Goal: Task Accomplishment & Management: Use online tool/utility

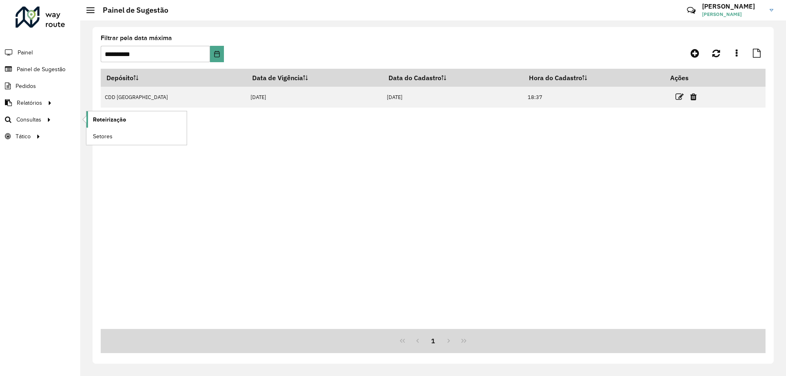
click at [117, 122] on span "Roteirização" at bounding box center [109, 119] width 33 height 9
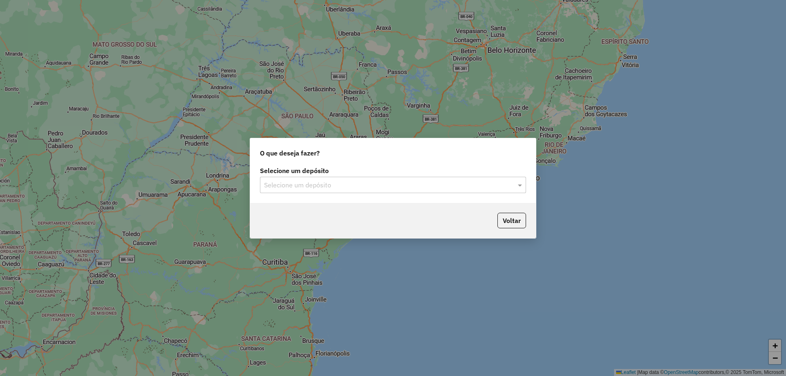
click at [316, 188] on input "text" at bounding box center [385, 186] width 242 height 10
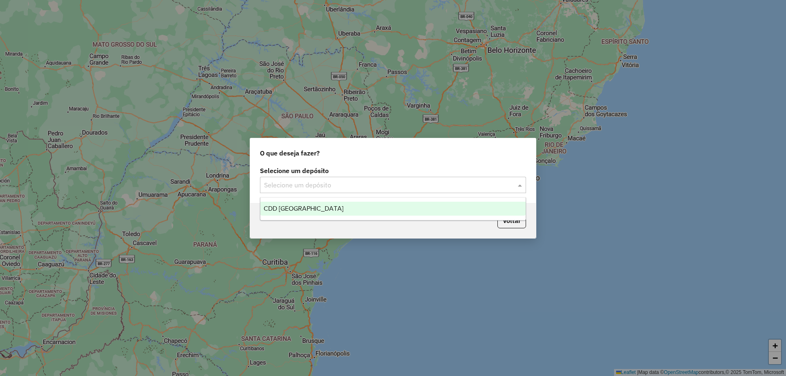
click at [312, 214] on div "CDD [GEOGRAPHIC_DATA]" at bounding box center [392, 209] width 265 height 14
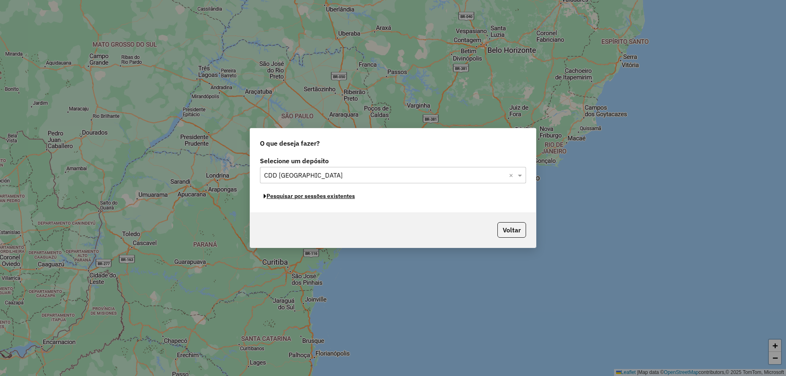
click at [306, 200] on button "Pesquisar por sessões existentes" at bounding box center [309, 196] width 99 height 13
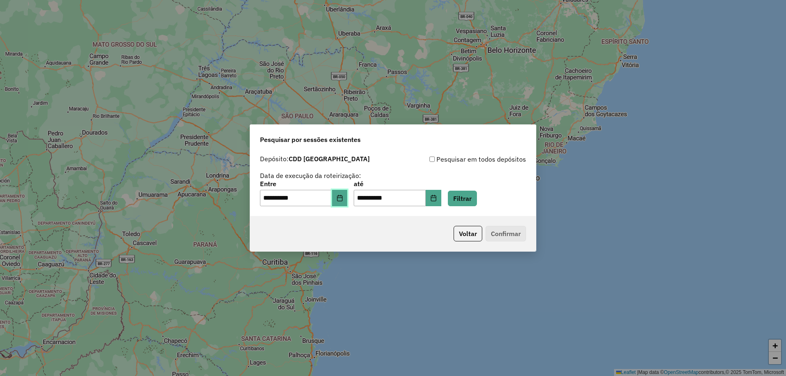
click at [344, 190] on button "Choose Date" at bounding box center [340, 198] width 16 height 16
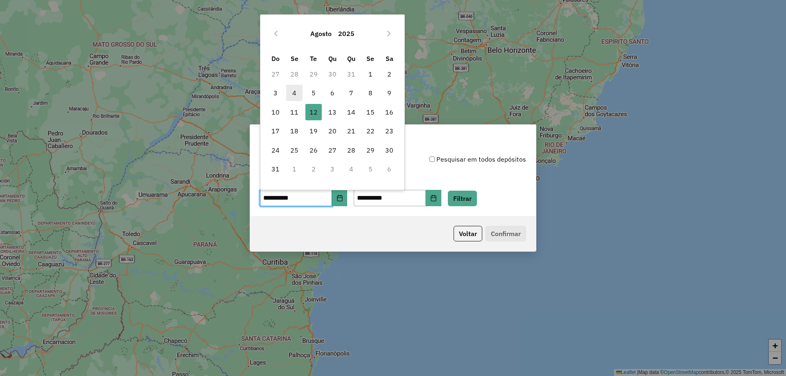
click at [292, 97] on span "4" at bounding box center [294, 93] width 16 height 16
type input "**********"
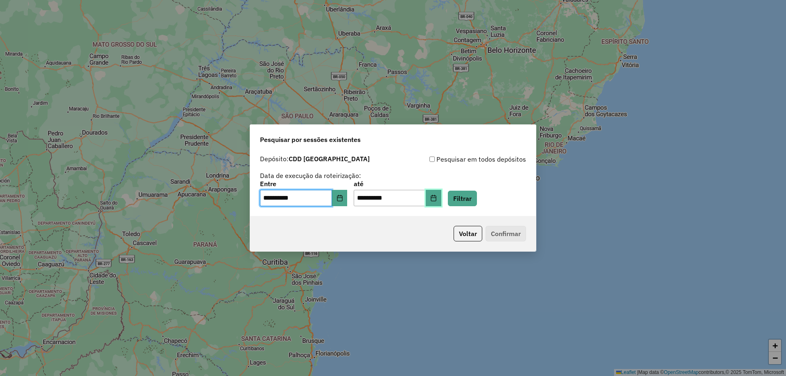
click at [440, 195] on button "Choose Date" at bounding box center [434, 198] width 16 height 16
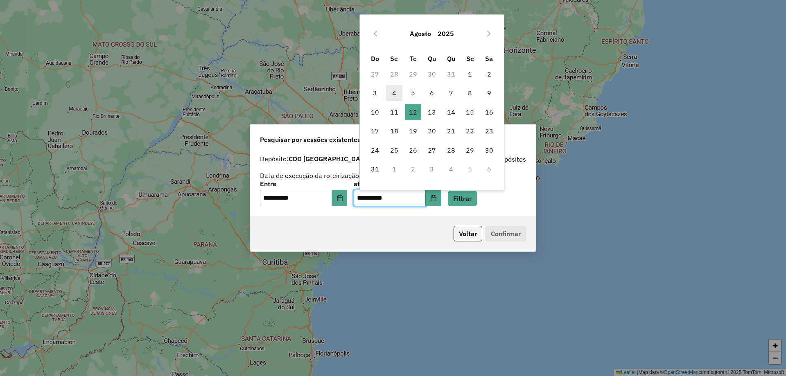
click at [394, 97] on span "4" at bounding box center [394, 93] width 16 height 16
type input "**********"
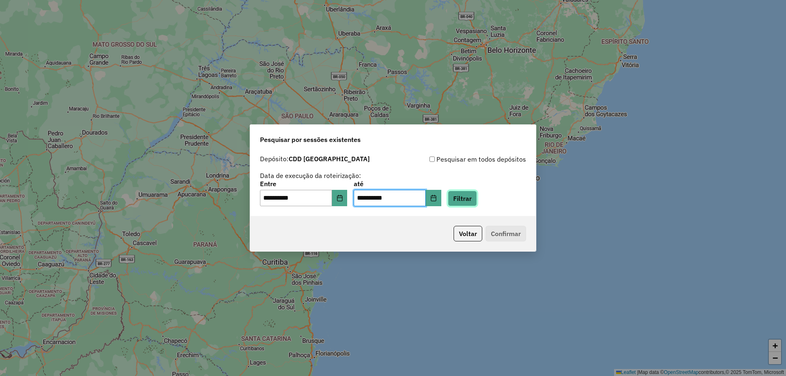
click at [472, 194] on button "Filtrar" at bounding box center [462, 199] width 29 height 16
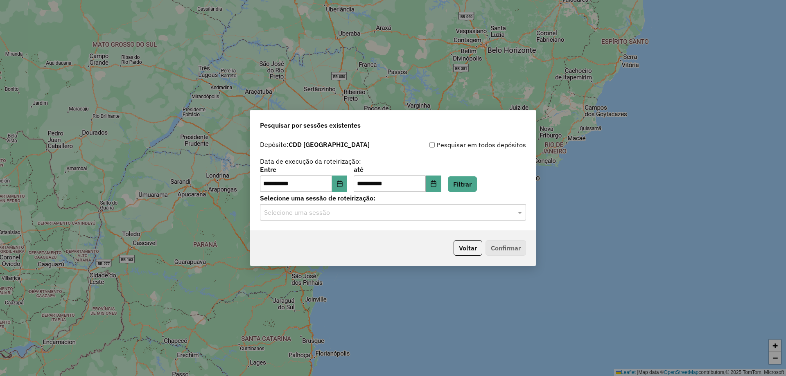
click at [398, 199] on label "Selecione uma sessão de roteirização:" at bounding box center [393, 198] width 266 height 10
click at [398, 212] on input "text" at bounding box center [385, 213] width 242 height 10
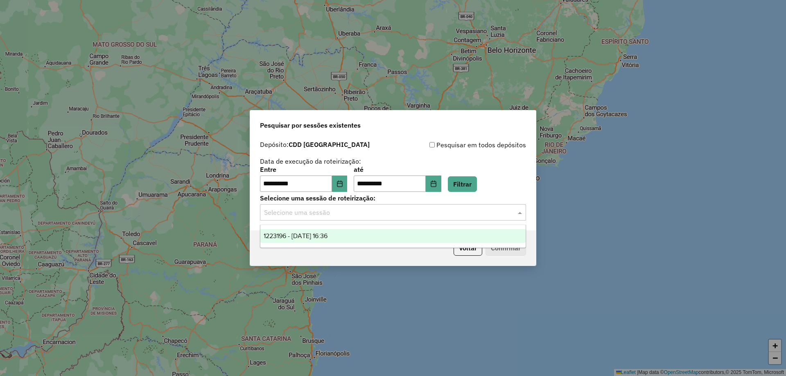
click at [388, 233] on div "1223196 - 04/08/2025 16:36" at bounding box center [392, 236] width 265 height 14
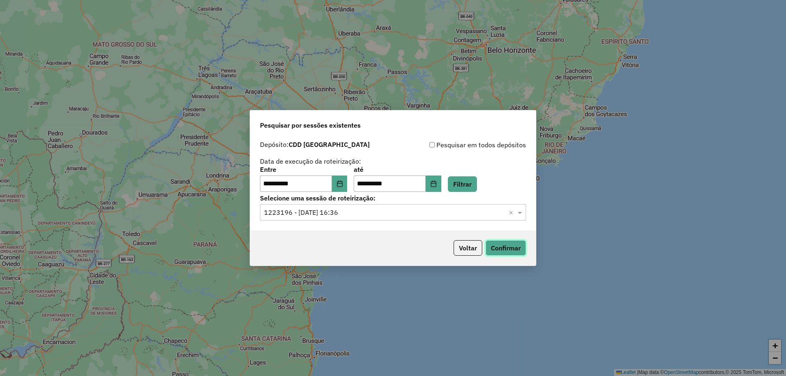
click at [510, 246] on button "Confirmar" at bounding box center [506, 248] width 41 height 16
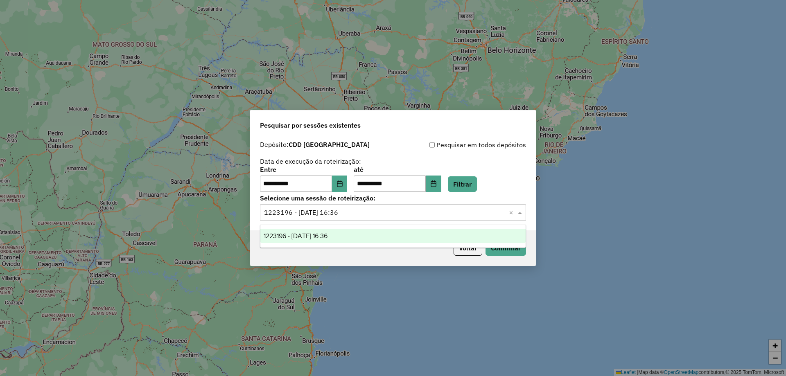
drag, startPoint x: 264, startPoint y: 213, endPoint x: 293, endPoint y: 212, distance: 29.1
click at [293, 212] on div at bounding box center [393, 212] width 266 height 11
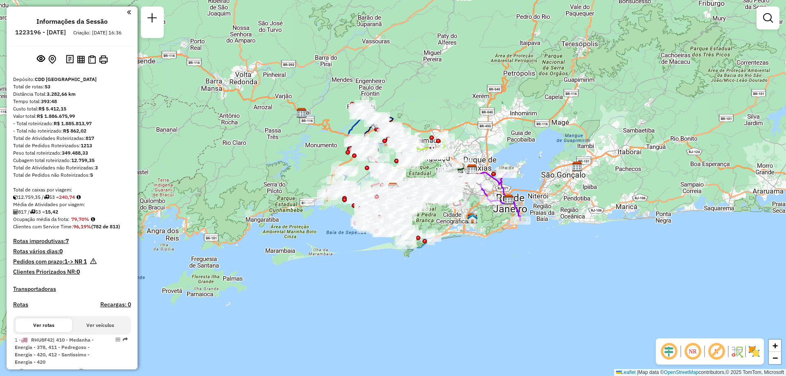
scroll to position [1211, 0]
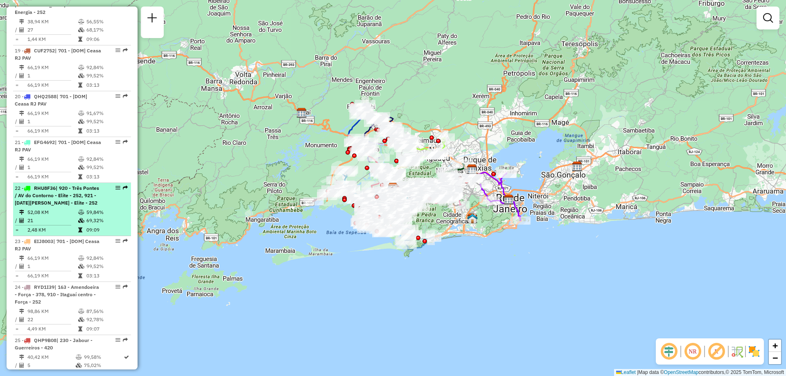
click at [115, 188] on em at bounding box center [117, 187] width 5 height 5
select select "**********"
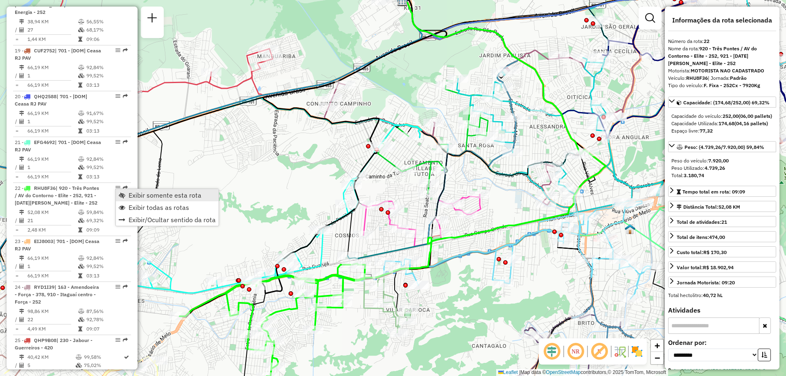
click at [126, 195] on link "Exibir somente esta rota" at bounding box center [167, 195] width 103 height 12
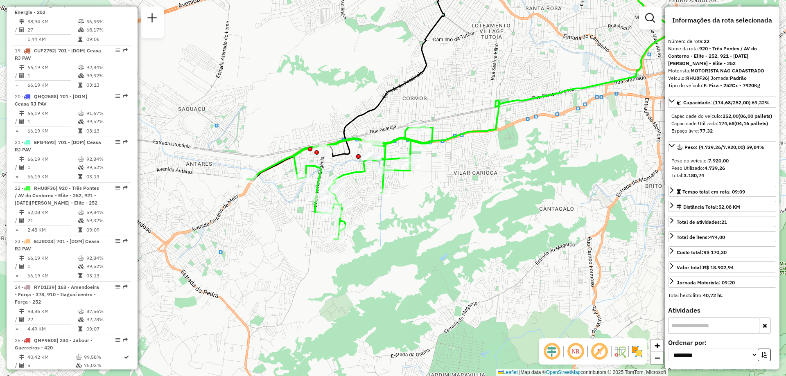
drag, startPoint x: 312, startPoint y: 227, endPoint x: 379, endPoint y: 94, distance: 148.5
click at [379, 94] on div "Janela de atendimento Grade de atendimento Capacidade Transportadoras Veículos …" at bounding box center [393, 188] width 786 height 376
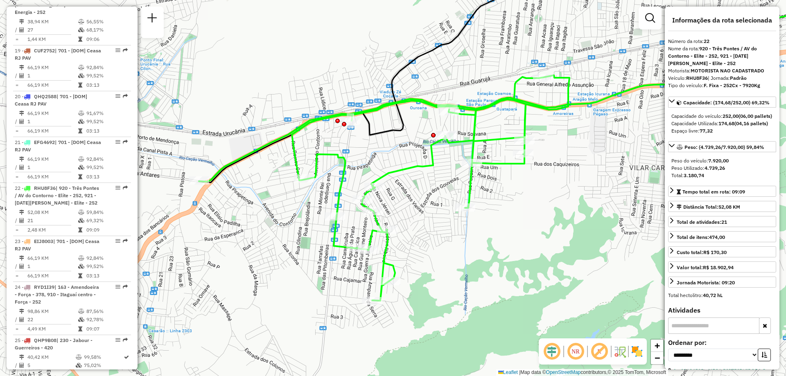
drag, startPoint x: 287, startPoint y: 249, endPoint x: 364, endPoint y: 219, distance: 82.9
click at [364, 219] on div "Janela de atendimento Grade de atendimento Capacidade Transportadoras Veículos …" at bounding box center [393, 188] width 786 height 376
